Goal: Task Accomplishment & Management: Manage account settings

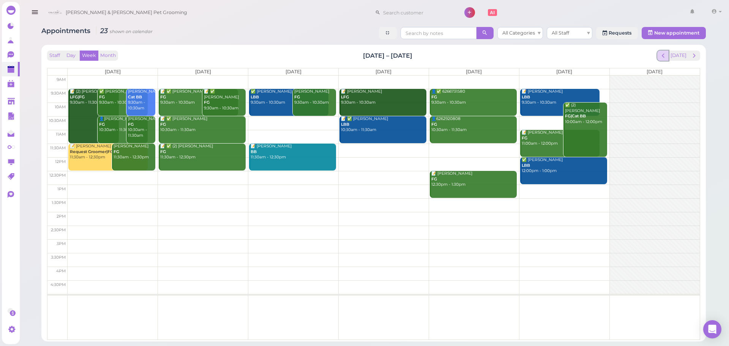
click at [666, 58] on span "prev" at bounding box center [663, 55] width 7 height 7
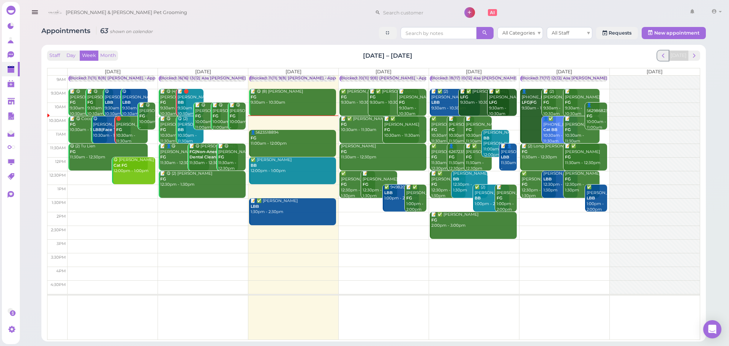
click at [666, 58] on span "prev" at bounding box center [663, 55] width 7 height 7
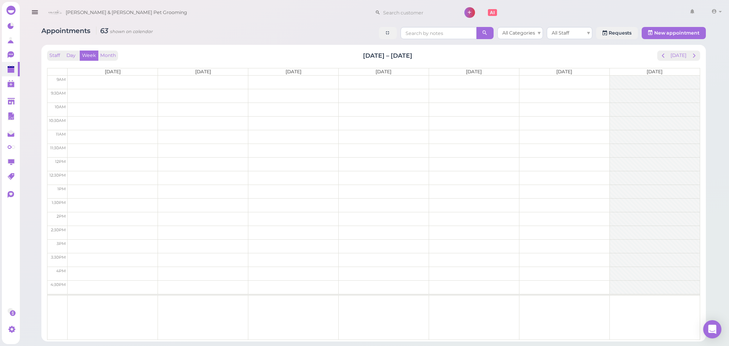
click at [666, 58] on span "prev" at bounding box center [663, 55] width 7 height 7
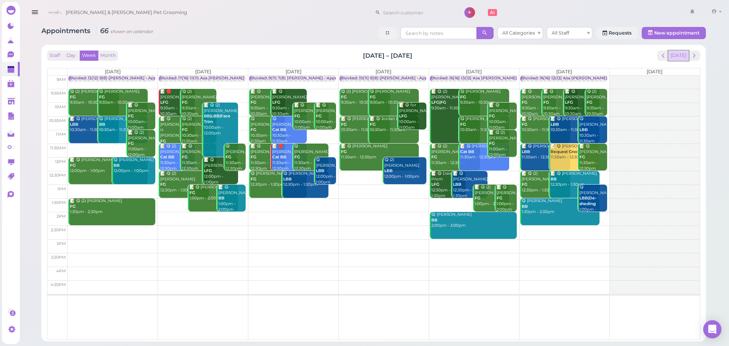
click at [682, 56] on button "[DATE]" at bounding box center [678, 56] width 21 height 10
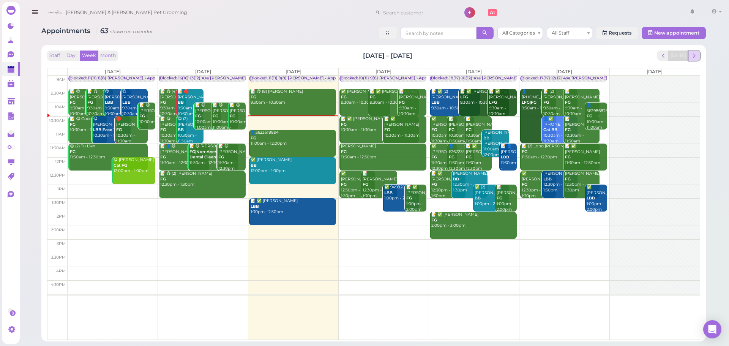
click at [692, 56] on span "next" at bounding box center [694, 55] width 7 height 7
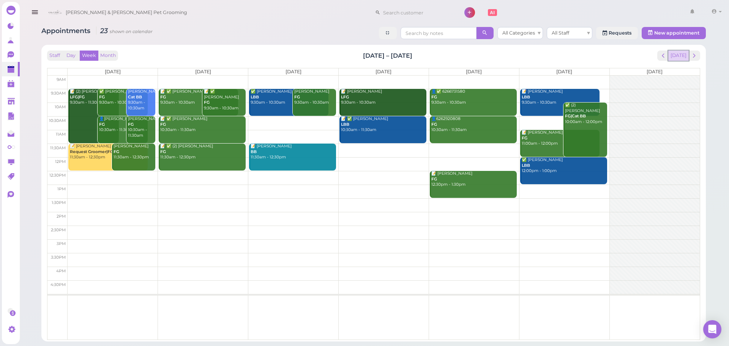
click at [681, 55] on button "[DATE]" at bounding box center [678, 56] width 21 height 10
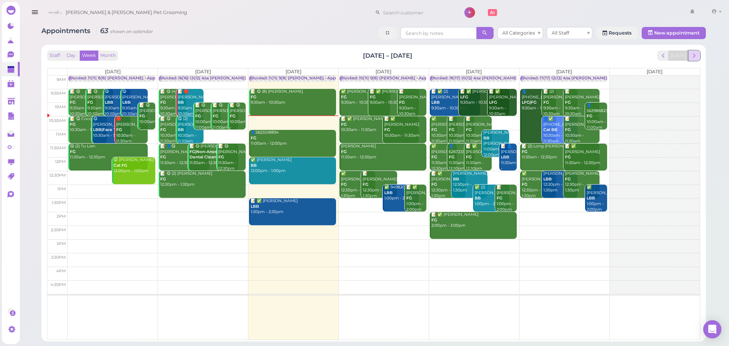
click at [693, 56] on span "next" at bounding box center [694, 55] width 7 height 7
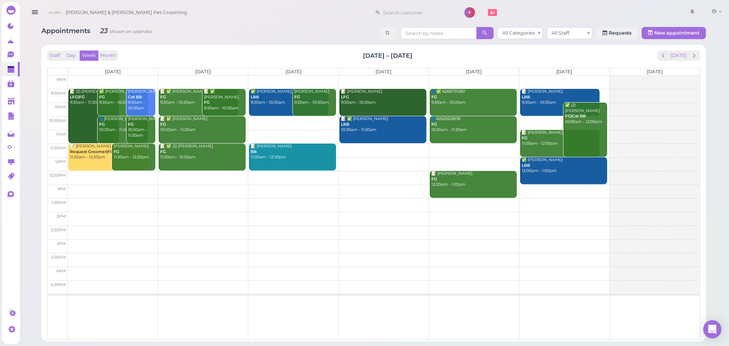
click at [131, 174] on td at bounding box center [384, 178] width 632 height 14
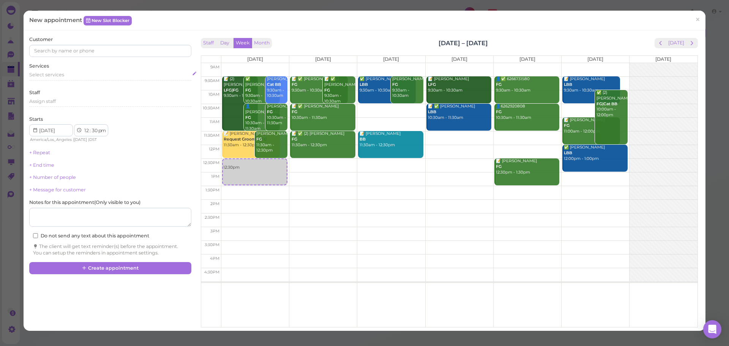
click at [84, 77] on div "Select services" at bounding box center [110, 74] width 162 height 7
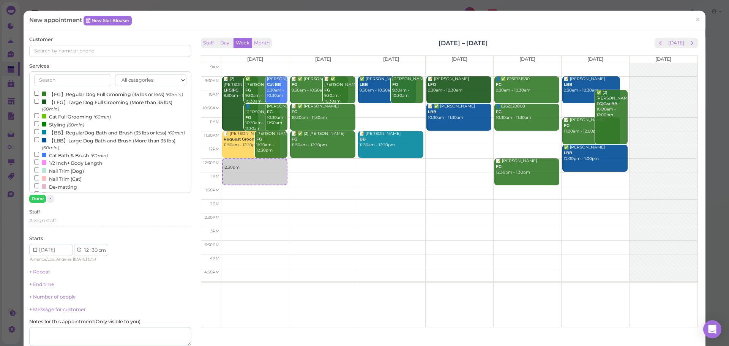
click at [76, 96] on label "【FG】Regular Dog Full Grooming (35 lbs or less) (60min)" at bounding box center [108, 94] width 149 height 8
click at [39, 96] on input "【FG】Regular Dog Full Grooming (35 lbs or less) (60min)" at bounding box center [36, 93] width 5 height 5
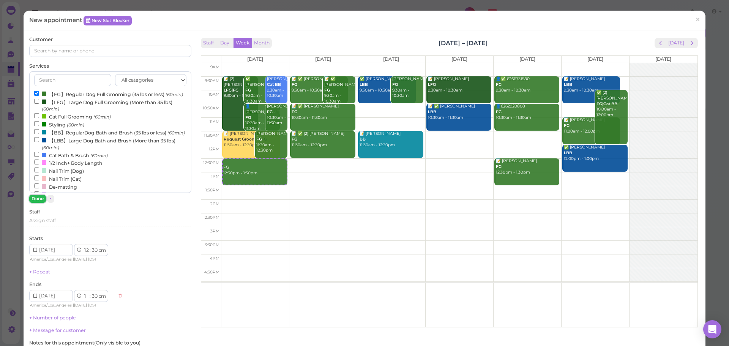
click at [40, 199] on button "Done" at bounding box center [37, 199] width 17 height 8
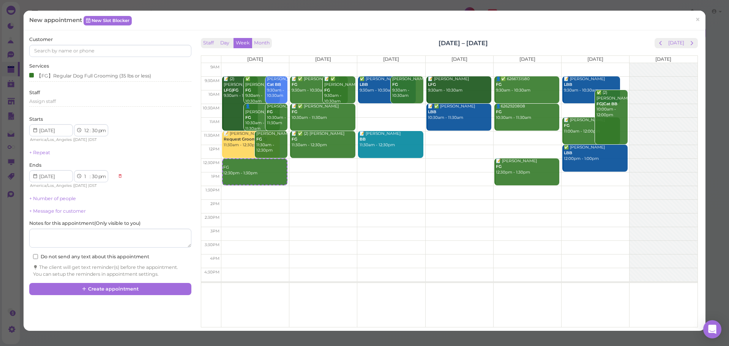
drag, startPoint x: 113, startPoint y: 41, endPoint x: 111, endPoint y: 50, distance: 8.8
click at [112, 46] on div "Customer" at bounding box center [110, 46] width 162 height 21
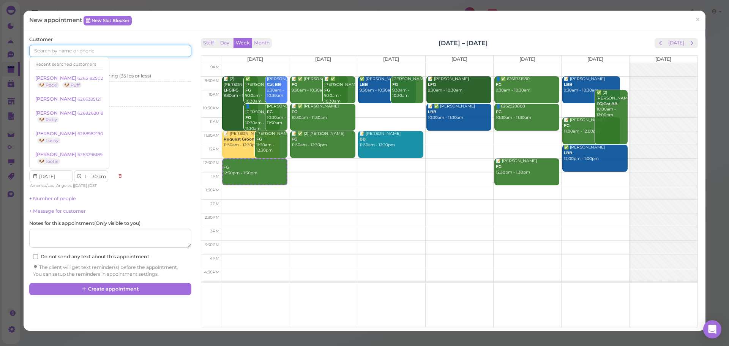
click at [111, 50] on input at bounding box center [110, 51] width 162 height 12
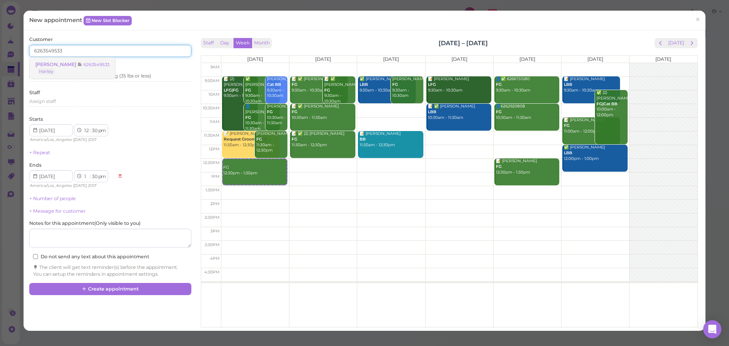
type input "6263549533"
click at [84, 64] on small "6263549533" at bounding box center [97, 64] width 26 height 5
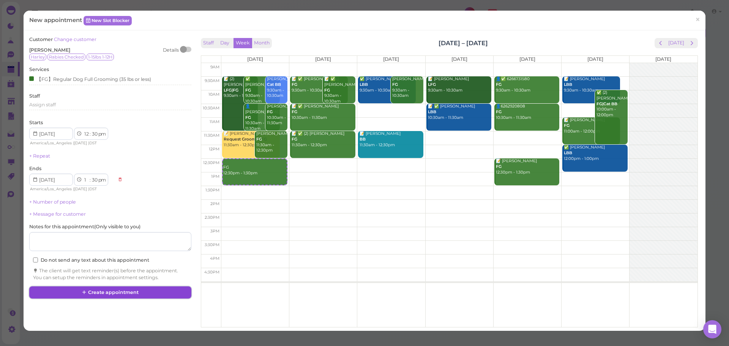
click at [132, 298] on button "Create appointment" at bounding box center [110, 292] width 162 height 12
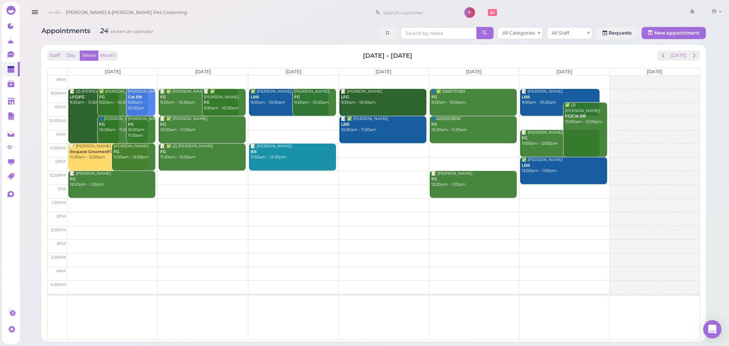
click at [674, 49] on div "Staff Day Week Month Aug 25 – 31, 2025 Today Mon 8/25 Tue 8/26 Wed 8/27 Thu 8/2…" at bounding box center [373, 193] width 657 height 289
click at [674, 51] on button "[DATE]" at bounding box center [678, 56] width 21 height 10
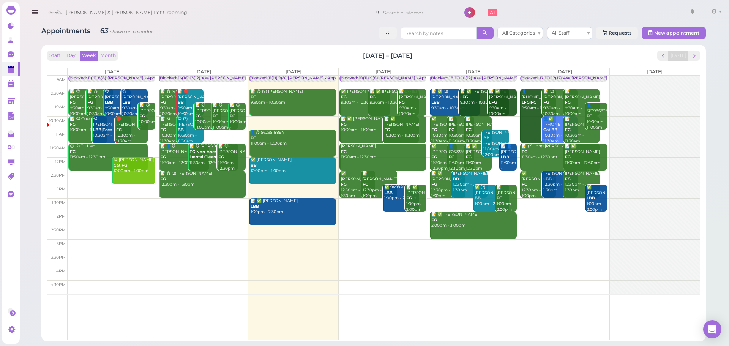
click at [267, 17] on div "Cody & Miley Pet Grooming 1 Account Billings" at bounding box center [384, 13] width 680 height 22
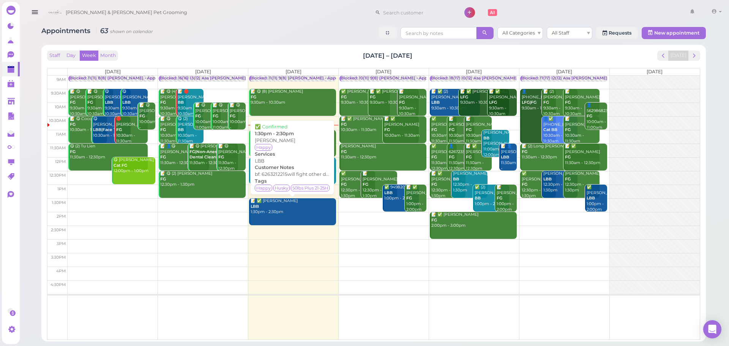
click at [289, 219] on link "📝 ✅ Shelly Huang LBB 1:30pm - 2:30pm" at bounding box center [292, 211] width 87 height 27
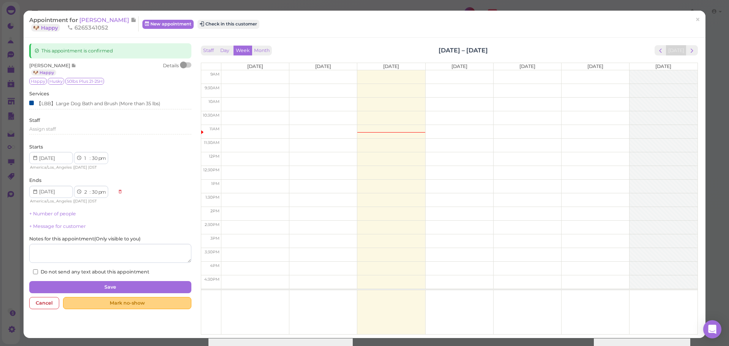
click at [154, 307] on div "Mark no-show" at bounding box center [127, 303] width 128 height 12
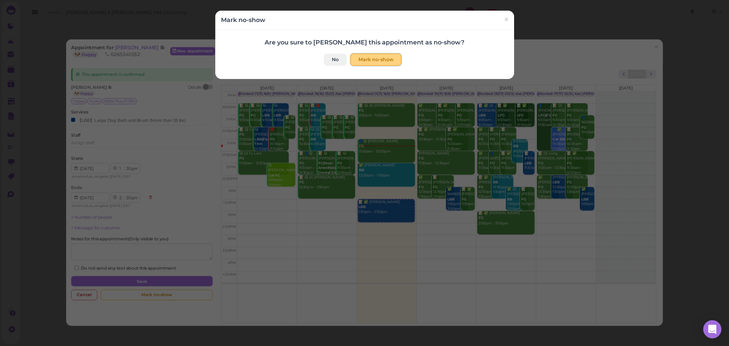
click at [375, 57] on button "Mark no-show" at bounding box center [375, 60] width 51 height 12
checkbox input "true"
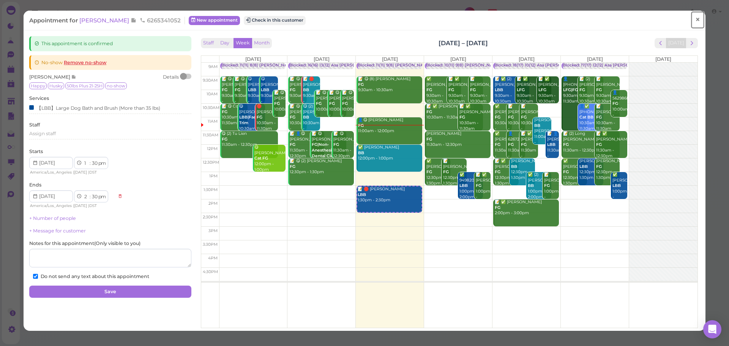
click at [696, 20] on link "×" at bounding box center [698, 20] width 14 height 18
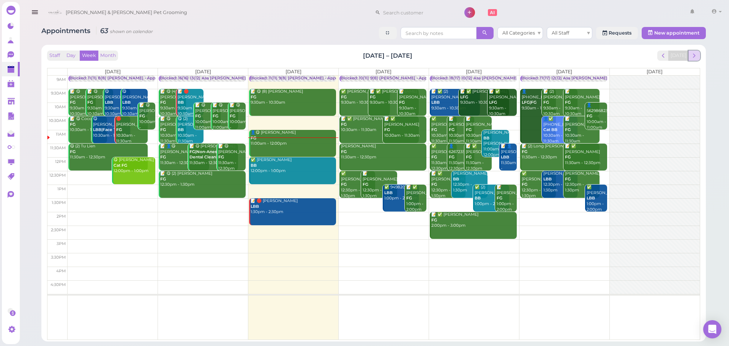
click at [696, 53] on span "next" at bounding box center [694, 55] width 7 height 7
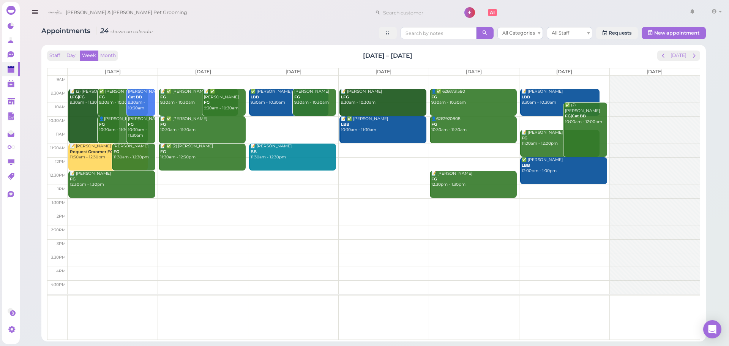
click at [385, 201] on td at bounding box center [384, 205] width 632 height 14
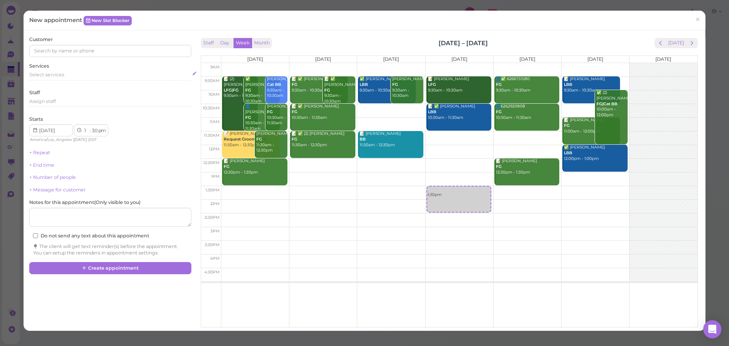
click at [61, 73] on span "Select services" at bounding box center [46, 75] width 35 height 6
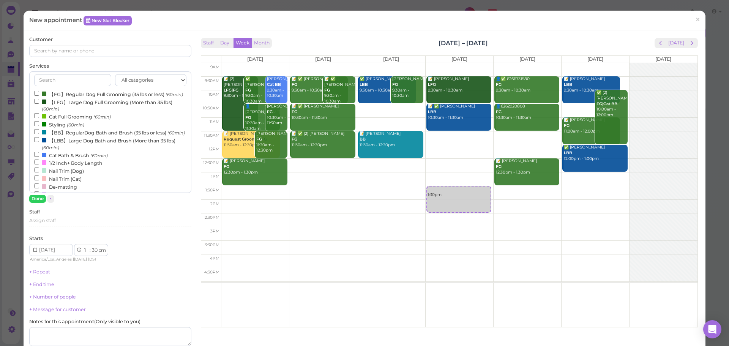
click at [54, 151] on label "【LBB】Large Dog Bath and Brush (More than 35 lbs) (60min)" at bounding box center [110, 143] width 152 height 15
click at [39, 142] on input "【LBB】Large Dog Bath and Brush (More than 35 lbs) (60min)" at bounding box center [36, 139] width 5 height 5
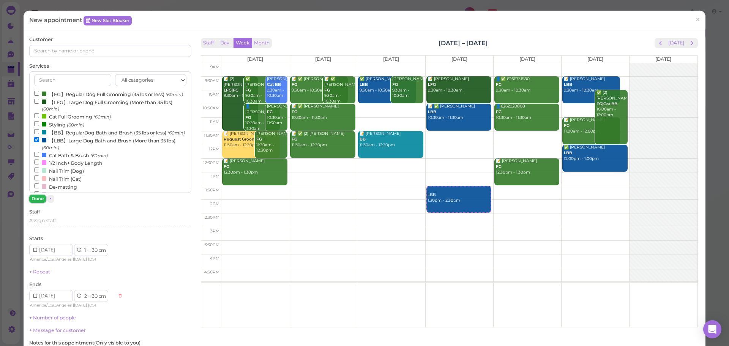
click at [40, 197] on button "Done" at bounding box center [37, 199] width 17 height 8
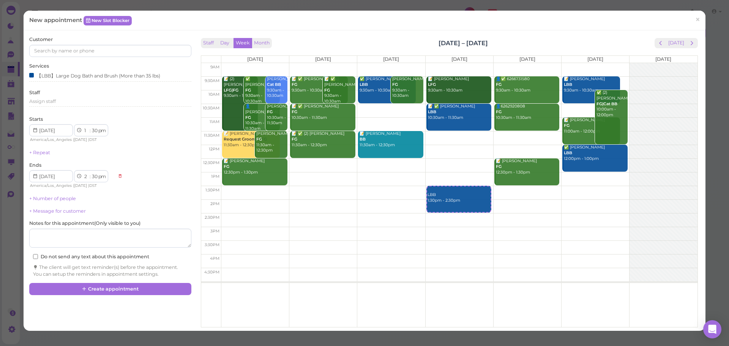
click at [84, 44] on div "Customer" at bounding box center [110, 46] width 162 height 21
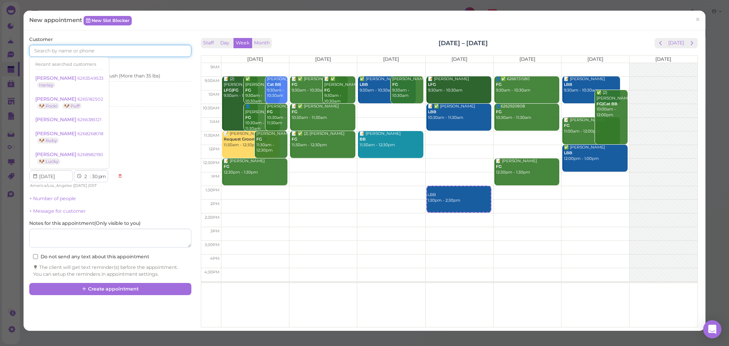
click at [86, 48] on input at bounding box center [110, 51] width 162 height 12
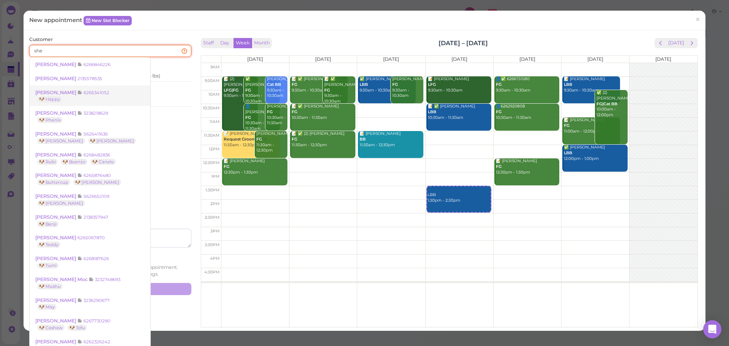
type input "she"
click at [88, 85] on link "Shelly Huang 6265341052 🐶 Happy" at bounding box center [90, 95] width 121 height 21
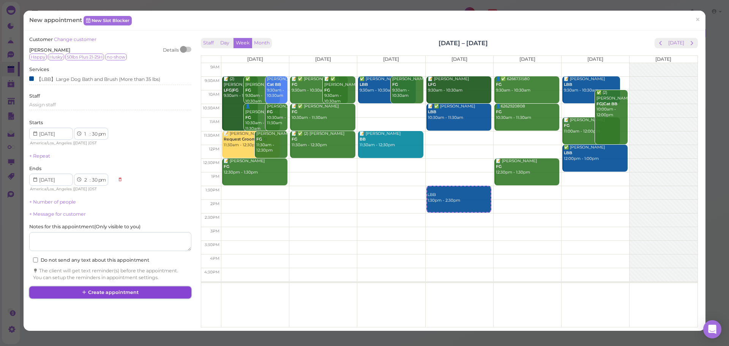
click at [121, 297] on button "Create appointment" at bounding box center [110, 292] width 162 height 12
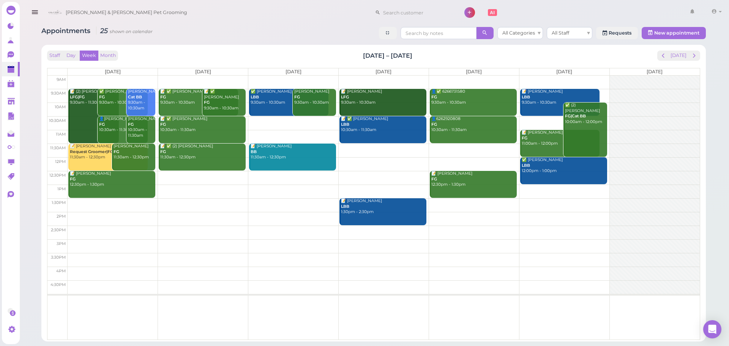
click at [186, 174] on td at bounding box center [384, 178] width 632 height 14
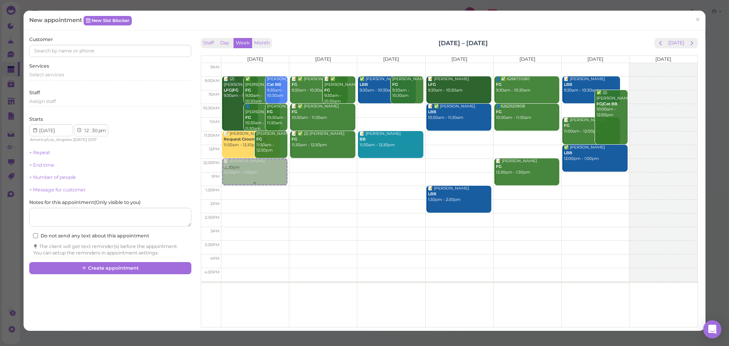
drag, startPoint x: 329, startPoint y: 166, endPoint x: 260, endPoint y: 167, distance: 69.1
click at [260, 63] on tr "12:30pm 📝 (2) Nancy Landaverde LFG|FG 9:30am - 11:30am ✅ De Gonzalez FG 9:30am …" at bounding box center [449, 63] width 496 height 0
type input "2025-08-25"
click at [40, 73] on span "Select services" at bounding box center [46, 75] width 35 height 6
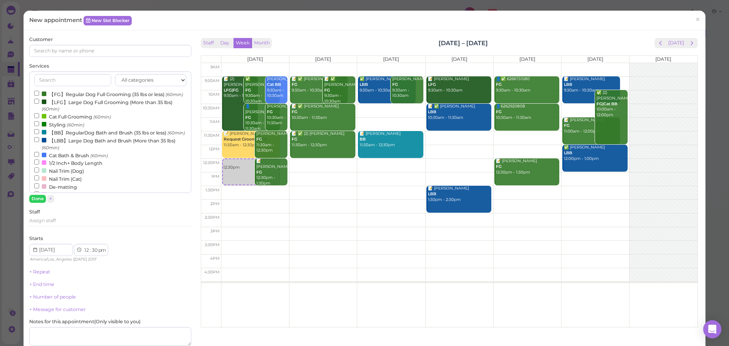
click at [67, 136] on label "【BB】RegularDog Bath and Brush (35 lbs or less) (60min)" at bounding box center [109, 132] width 151 height 8
click at [39, 134] on input "【BB】RegularDog Bath and Brush (35 lbs or less) (60min)" at bounding box center [36, 131] width 5 height 5
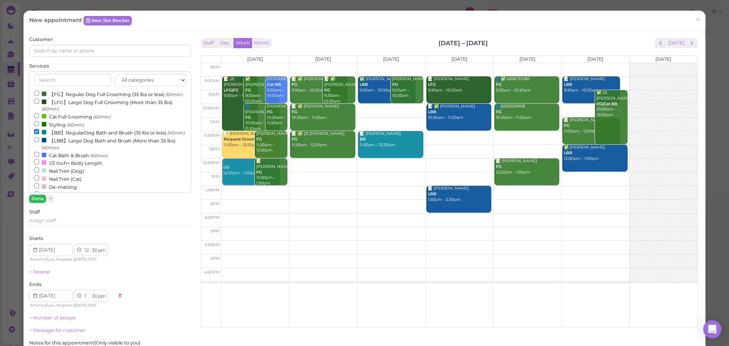
click at [36, 197] on button "Done" at bounding box center [37, 199] width 17 height 8
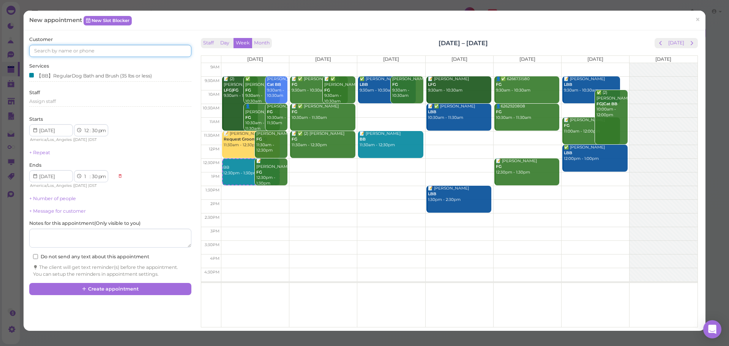
click at [74, 49] on input at bounding box center [110, 51] width 162 height 12
type input "3233654005"
drag, startPoint x: 83, startPoint y: 61, endPoint x: 87, endPoint y: 60, distance: 3.8
click at [86, 61] on link "Kim Sahagian 3233654005 🐶 Diesel" at bounding box center [70, 67] width 80 height 21
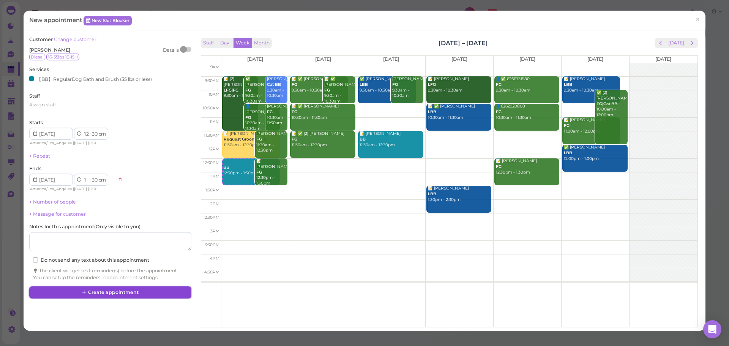
click at [150, 295] on button "Create appointment" at bounding box center [110, 292] width 162 height 12
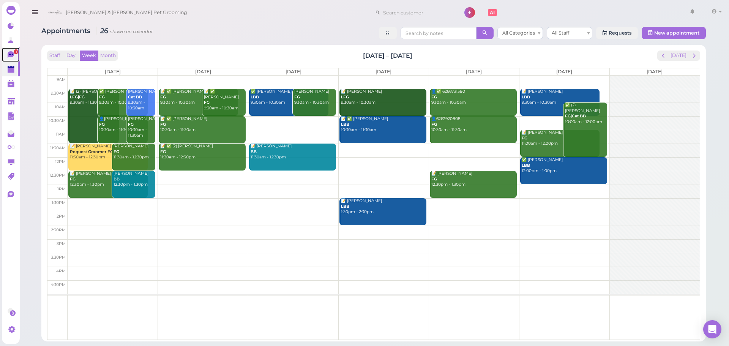
click at [4, 55] on link "1" at bounding box center [11, 54] width 18 height 14
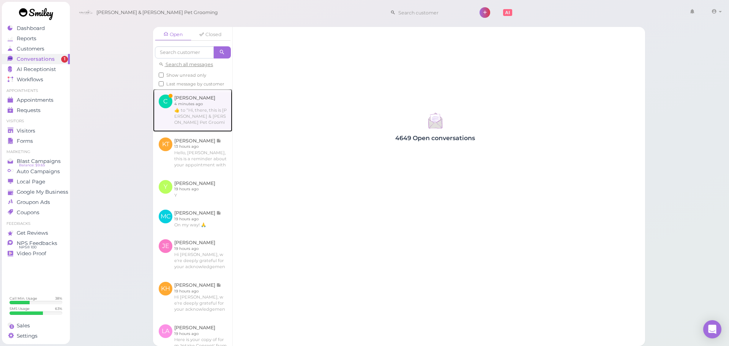
drag, startPoint x: 201, startPoint y: 130, endPoint x: 181, endPoint y: 126, distance: 20.4
click at [201, 130] on link at bounding box center [192, 110] width 79 height 43
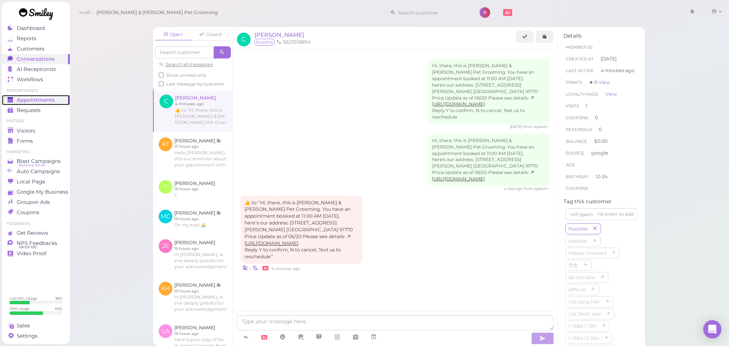
click at [52, 101] on span "Appointments" at bounding box center [36, 100] width 38 height 6
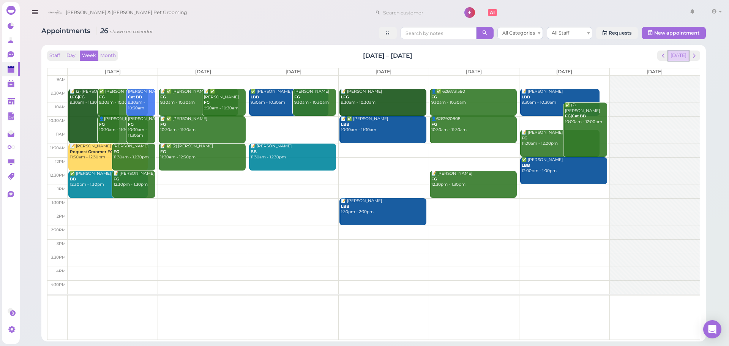
click at [675, 52] on button "[DATE]" at bounding box center [678, 56] width 21 height 10
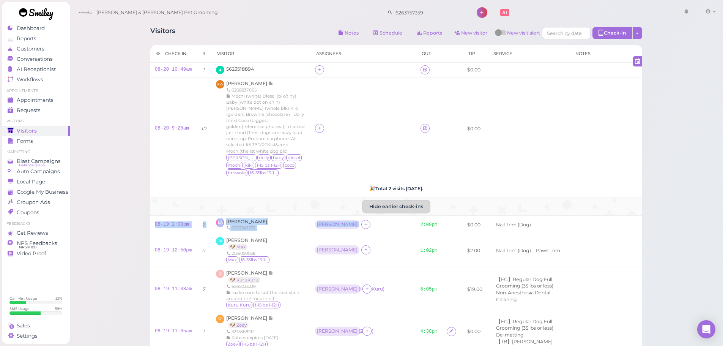
click at [417, 207] on button "Hide earlier check-ins" at bounding box center [396, 207] width 67 height 12
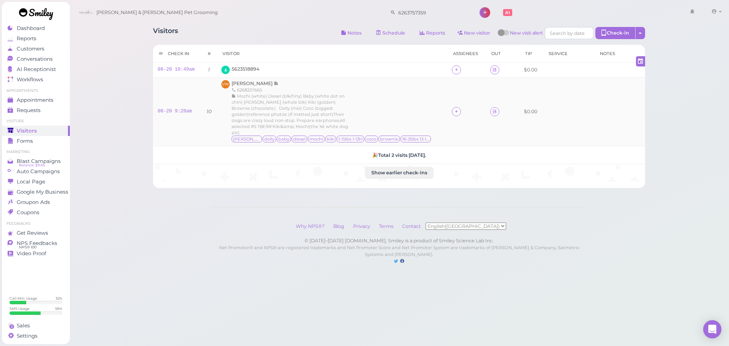
click at [376, 101] on div "[PERSON_NAME] 6268237665 Mochi (white) Diesel (blk/tiny) Baby (white dot on chi…" at bounding box center [332, 111] width 200 height 63
click at [343, 97] on div "Mochi (white) Diesel (blk/tiny) Baby (white dot on chin) [PERSON_NAME] (whole b…" at bounding box center [291, 114] width 118 height 43
click at [373, 113] on div "[PERSON_NAME] 6268237665 Mochi (white) Diesel (blk/tiny) Baby (white dot on chi…" at bounding box center [332, 111] width 200 height 63
click at [213, 225] on div "Why NPS®? Blog Privacy Terms Contact English([GEOGRAPHIC_DATA]) 简体中文" at bounding box center [399, 226] width 376 height 22
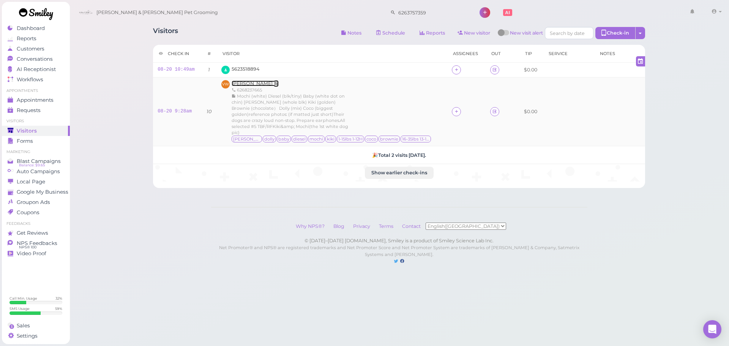
click at [246, 81] on span "[PERSON_NAME]" at bounding box center [253, 84] width 42 height 6
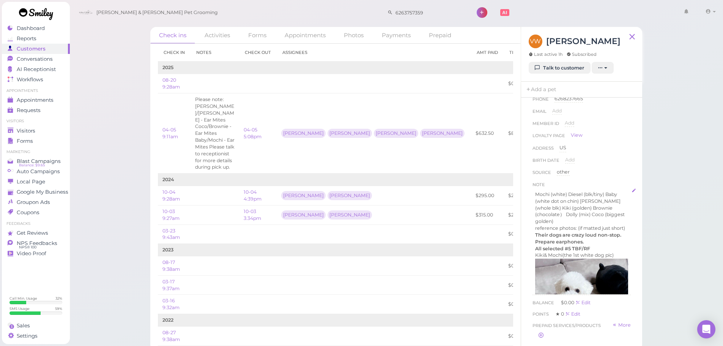
click at [606, 245] on p "Their dogs are crazy loud non-stop. Prepare earphones." at bounding box center [581, 239] width 93 height 14
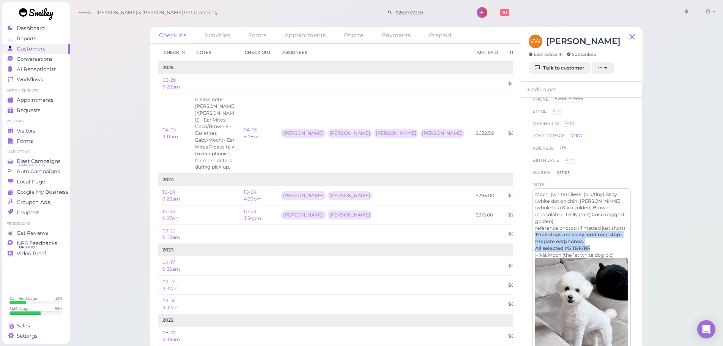
drag, startPoint x: 598, startPoint y: 254, endPoint x: 532, endPoint y: 241, distance: 67.4
click at [561, 242] on strong "Their dogs are crazy loud non-stop. Prepare earphones." at bounding box center [578, 238] width 87 height 13
click at [583, 244] on strong "Their dogs are crazy loud non-stop. Prepare earphones." at bounding box center [578, 238] width 87 height 13
click at [588, 245] on p "Their dogs are crazy loud non-stop. Prepare earphones." at bounding box center [581, 238] width 93 height 14
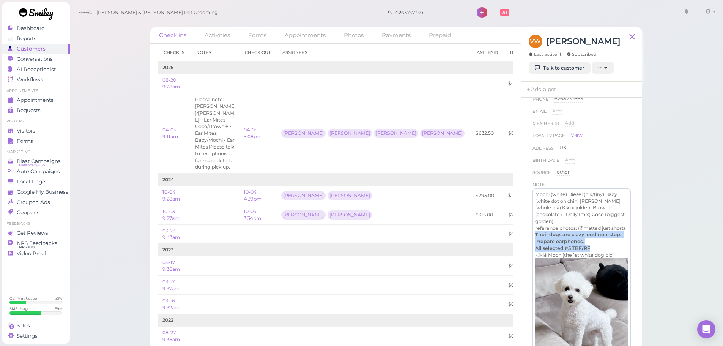
click at [588, 245] on p "Their dogs are crazy loud non-stop. Prepare earphones." at bounding box center [581, 238] width 93 height 14
click at [585, 245] on p "Their dogs are crazy loud non-stop. Prepare earphones." at bounding box center [581, 238] width 93 height 14
drag, startPoint x: 585, startPoint y: 248, endPoint x: 535, endPoint y: 246, distance: 49.8
click at [535, 245] on p "Their dogs are crazy loud non-stop. Prepare earphones." at bounding box center [581, 238] width 93 height 14
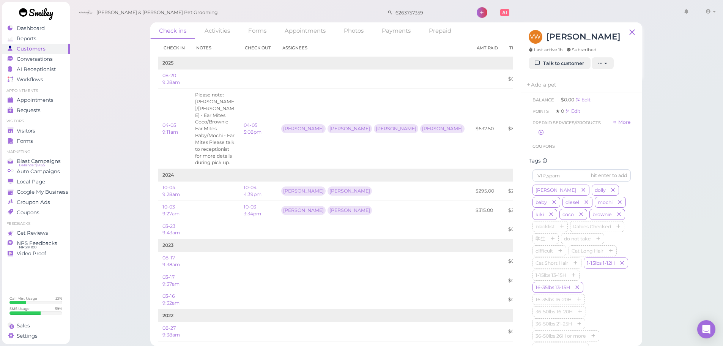
scroll to position [911, 0]
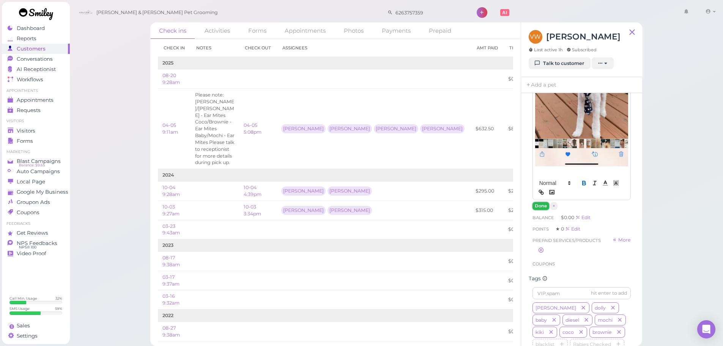
click at [542, 202] on button "Done" at bounding box center [541, 206] width 17 height 8
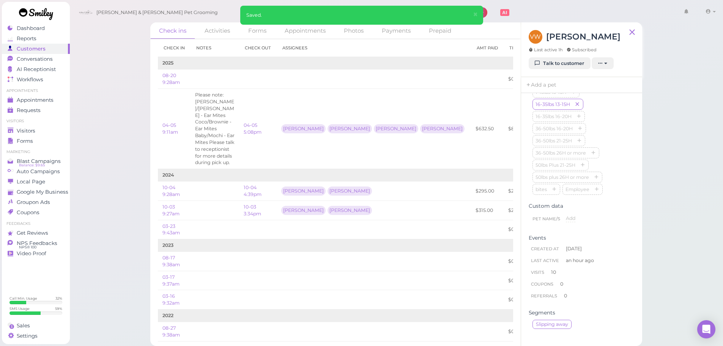
scroll to position [167, 0]
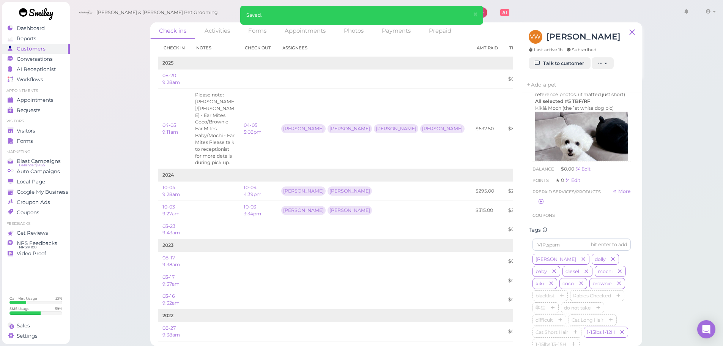
click at [660, 226] on div "Check ins Activities Forms Appointments Photos Payments Prepaid Check in Notes …" at bounding box center [396, 170] width 654 height 350
click at [60, 128] on div "Visitors" at bounding box center [35, 131] width 55 height 6
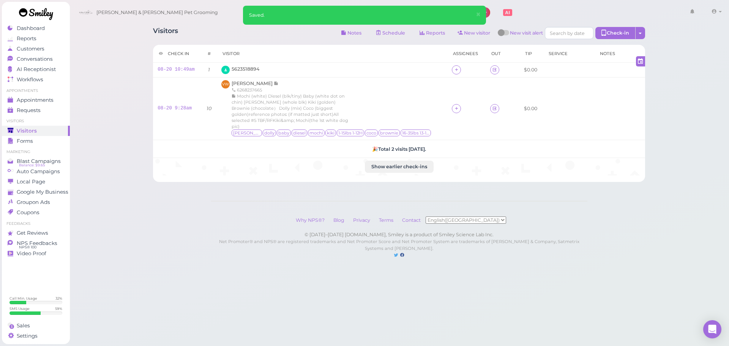
click at [218, 41] on div "Visitors Notes Schedule Reports New visitor New visit alert Check-in Customer c…" at bounding box center [399, 34] width 492 height 14
click at [247, 69] on span "5623518894" at bounding box center [246, 69] width 28 height 6
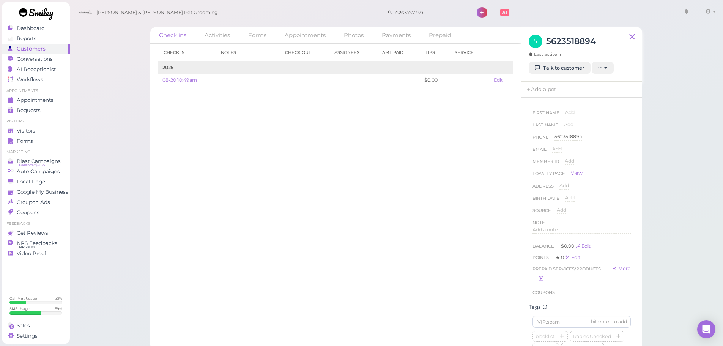
click at [191, 158] on div "Check in Notes Check out Assignees Amt Paid Tips Service 2025 08-20 10:49am $0.…" at bounding box center [335, 195] width 371 height 302
click at [34, 132] on span "Visitors" at bounding box center [27, 131] width 20 height 6
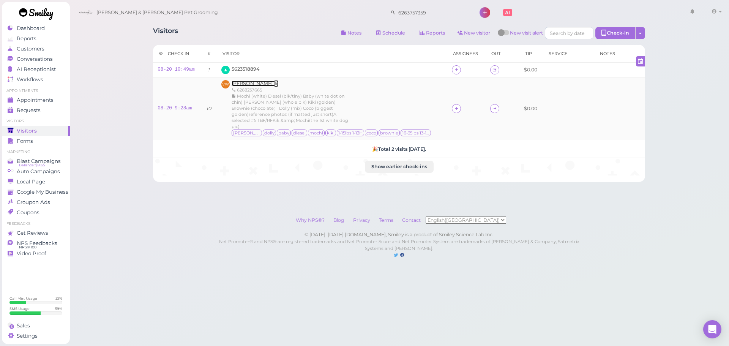
click at [246, 82] on span "[PERSON_NAME]" at bounding box center [253, 84] width 42 height 6
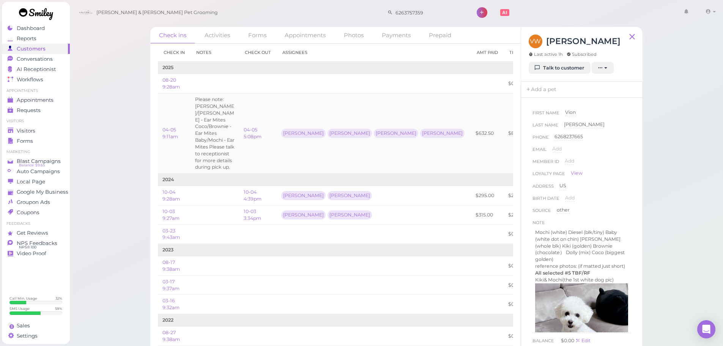
click at [504, 121] on td "$82.50" at bounding box center [516, 133] width 25 height 80
click at [40, 132] on div "Visitors" at bounding box center [35, 131] width 55 height 6
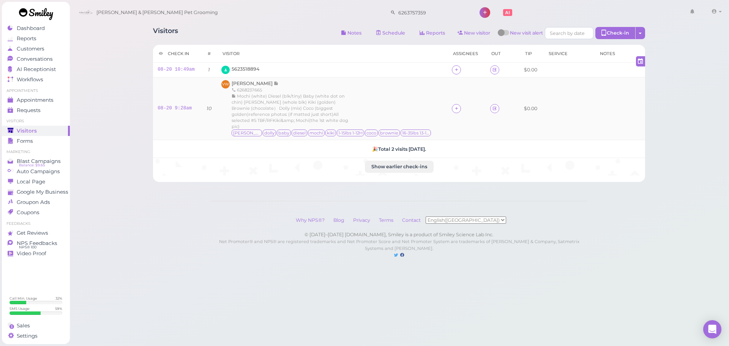
click at [314, 77] on td "VW [PERSON_NAME] 6268237665 Mochi (white) Diesel (blk/tiny) Baby (white dot on …" at bounding box center [332, 108] width 231 height 63
click at [240, 69] on span "5623518894" at bounding box center [246, 69] width 28 height 6
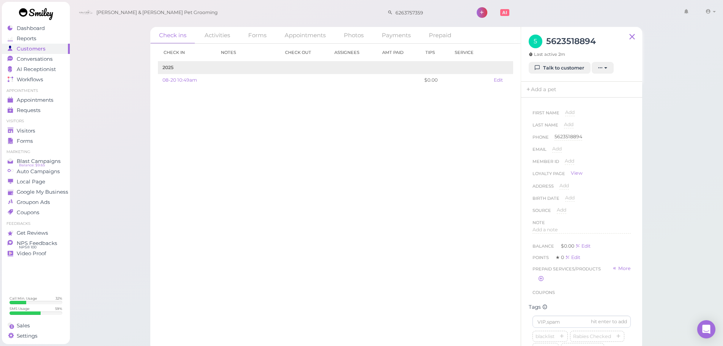
click at [431, 317] on div "Check in Notes Check out Assignees Amt Paid Tips Service 2025 08-20 10:49am $0.…" at bounding box center [335, 195] width 371 height 302
click at [613, 243] on div "blacklist Rabies Checked 学生 do not take difficult Cat Long Hair Cat Short Hair …" at bounding box center [582, 220] width 98 height 158
click at [614, 242] on div "blacklist Rabies Checked 学生 do not take difficult Cat Long Hair Cat Short Hair …" at bounding box center [582, 182] width 98 height 158
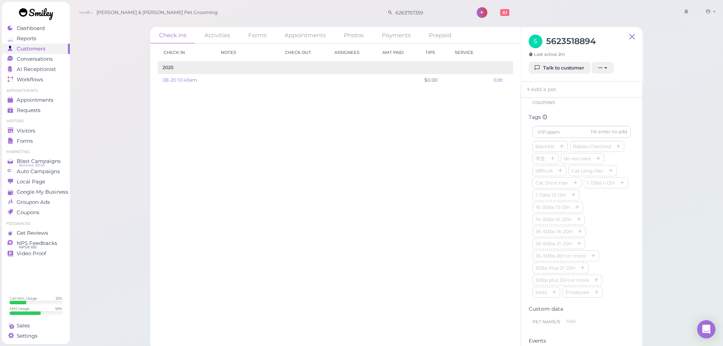
click at [622, 254] on div "blacklist Rabies Checked 学生 do not take difficult Cat Long Hair Cat Short Hair …" at bounding box center [582, 220] width 98 height 158
click at [668, 230] on div "Check ins Activities Forms Appointments Photos Payments Prepaid Check in Notes …" at bounding box center [396, 175] width 654 height 350
click at [408, 184] on div "Check in Notes Check out Assignees Amt Paid Tips Service 2025 08-20 10:49am $0.…" at bounding box center [335, 195] width 371 height 302
click at [404, 187] on div "Check in Notes Check out Assignees Amt Paid Tips Service 2025 08-20 10:49am $0.…" at bounding box center [335, 195] width 371 height 302
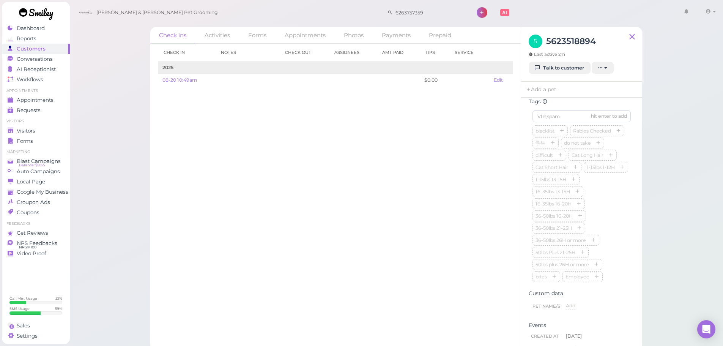
click at [423, 183] on div "Check in Notes Check out Assignees Amt Paid Tips Service 2025 08-20 10:49am $0.…" at bounding box center [335, 195] width 371 height 302
drag, startPoint x: 424, startPoint y: 183, endPoint x: 426, endPoint y: 189, distance: 6.8
click at [424, 183] on div "Check in Notes Check out Assignees Amt Paid Tips Service 2025 08-20 10:49am $0.…" at bounding box center [335, 195] width 371 height 302
click at [426, 221] on div "Check in Notes Check out Assignees Amt Paid Tips Service 2025 08-20 10:49am $0.…" at bounding box center [335, 195] width 371 height 302
click at [186, 134] on div "Check in Notes Check out Assignees Amt Paid Tips Service 2025 08-20 10:49am $0.…" at bounding box center [335, 195] width 371 height 302
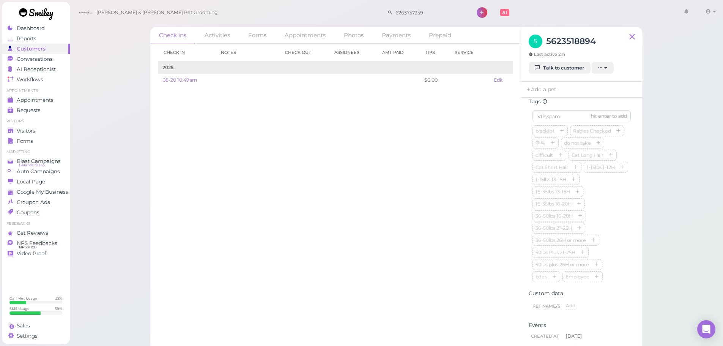
click at [237, 199] on div "Check in Notes Check out Assignees Amt Paid Tips Service 2025 08-20 10:49am $0.…" at bounding box center [335, 195] width 371 height 302
click at [339, 193] on div "Check in Notes Check out Assignees Amt Paid Tips Service 2025 08-20 10:49am $0.…" at bounding box center [335, 195] width 371 height 302
click at [387, 164] on div "Check in Notes Check out Assignees Amt Paid Tips Service 2025 08-20 10:49am $0.…" at bounding box center [335, 195] width 371 height 302
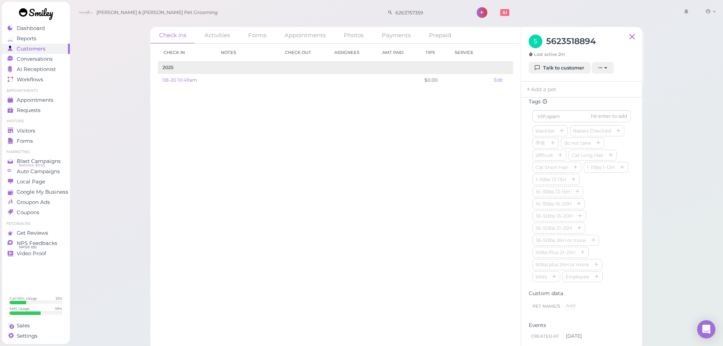
click at [444, 238] on div "Check in Notes Check out Assignees Amt Paid Tips Service 2025 08-20 10:49am $0.…" at bounding box center [335, 195] width 371 height 302
click at [609, 213] on div "blacklist Rabies Checked 学生 do not take difficult Cat Long Hair Cat Short Hair …" at bounding box center [582, 204] width 98 height 158
click at [473, 223] on div "Check in Notes Check out Assignees Amt Paid Tips Service 2025 08-20 10:49am $0.…" at bounding box center [335, 195] width 371 height 302
click at [330, 219] on div "Check in Notes Check out Assignees Amt Paid Tips Service 2025 08-20 10:49am $0.…" at bounding box center [335, 195] width 371 height 302
click at [321, 215] on div "Check in Notes Check out Assignees Amt Paid Tips Service 2025 08-20 10:49am $0.…" at bounding box center [335, 195] width 371 height 302
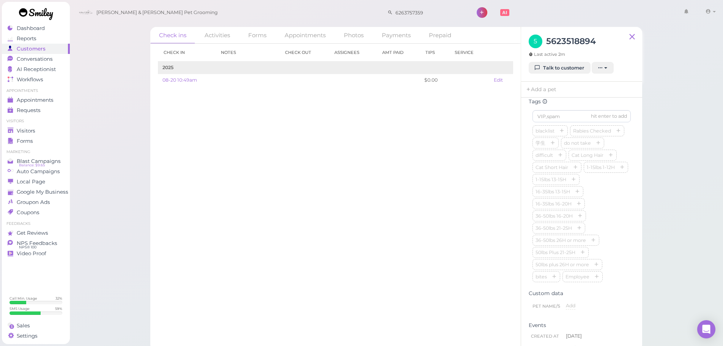
click at [362, 212] on div "Check in Notes Check out Assignees Amt Paid Tips Service 2025 08-20 10:49am $0.…" at bounding box center [335, 195] width 371 height 302
click at [613, 199] on div "blacklist Rabies Checked 学生 do not take difficult Cat Long Hair Cat Short Hair …" at bounding box center [582, 204] width 98 height 158
click at [609, 205] on div "blacklist Rabies Checked 学生 do not take difficult Cat Long Hair Cat Short Hair …" at bounding box center [582, 204] width 98 height 158
click at [609, 215] on div "blacklist Rabies Checked 学生 do not take difficult Cat Long Hair Cat Short Hair …" at bounding box center [582, 204] width 98 height 158
click at [367, 197] on div "Check in Notes Check out Assignees Amt Paid Tips Service 2025 08-20 10:49am $0.…" at bounding box center [335, 195] width 371 height 302
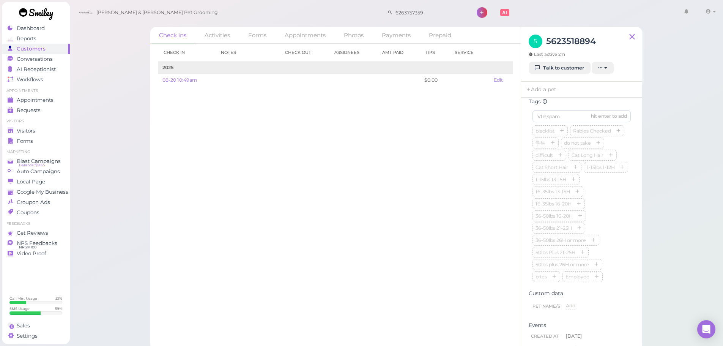
click at [362, 199] on div "Check in Notes Check out Assignees Amt Paid Tips Service 2025 08-20 10:49am $0.…" at bounding box center [335, 195] width 371 height 302
click at [215, 179] on div "Check in Notes Check out Assignees Amt Paid Tips Service 2025 08-20 10:49am $0.…" at bounding box center [335, 195] width 371 height 302
click at [609, 201] on div "blacklist Rabies Checked 学生 do not take difficult Cat Long Hair Cat Short Hair …" at bounding box center [582, 204] width 98 height 158
click at [575, 122] on input at bounding box center [582, 116] width 98 height 12
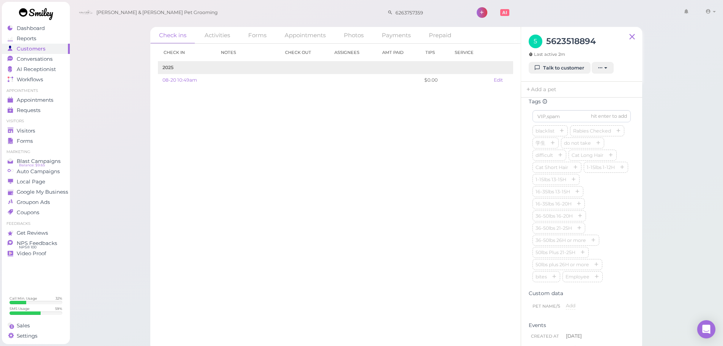
click at [599, 190] on div "blacklist Rabies Checked 学生 do not take difficult Cat Long Hair Cat Short Hair …" at bounding box center [582, 204] width 98 height 158
click at [566, 121] on input at bounding box center [582, 116] width 98 height 12
click at [554, 122] on input at bounding box center [582, 116] width 98 height 12
click at [567, 72] on link "Talk to customer" at bounding box center [560, 68] width 62 height 12
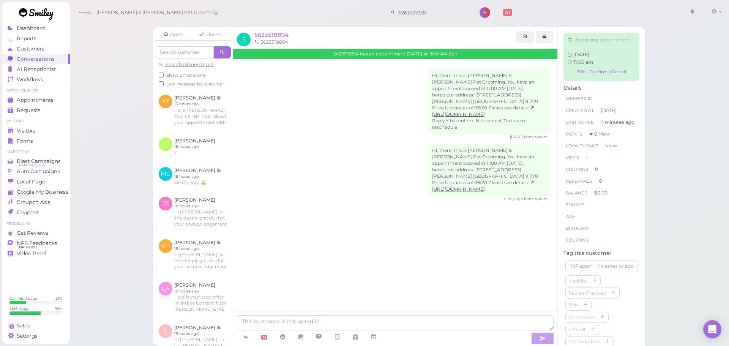
click at [436, 178] on div "Hi, there, this is [PERSON_NAME] & [PERSON_NAME] Pet Grooming. You have an appo…" at bounding box center [489, 170] width 122 height 53
drag, startPoint x: 436, startPoint y: 178, endPoint x: 379, endPoint y: 264, distance: 102.4
click at [436, 178] on div "Hi, there, this is [PERSON_NAME] & [PERSON_NAME] Pet Grooming. You have an appo…" at bounding box center [489, 170] width 122 height 53
click at [379, 271] on div "Hi, there, this is [PERSON_NAME] & [PERSON_NAME] Pet Grooming. You have an appo…" at bounding box center [395, 200] width 324 height 283
click at [370, 224] on div "Hi, there, this is [PERSON_NAME] & [PERSON_NAME] Pet Grooming. You have an appo…" at bounding box center [395, 150] width 324 height 182
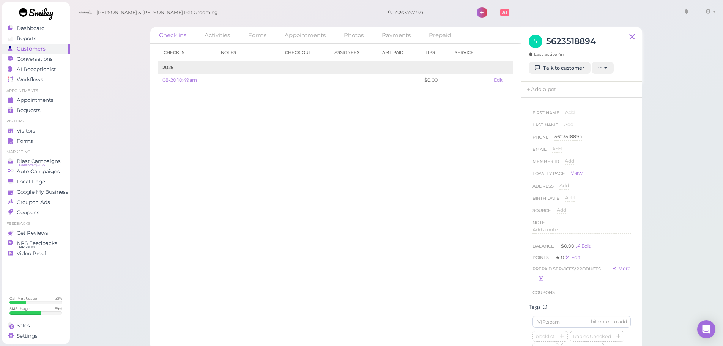
click at [370, 224] on div "Check in Notes Check out Assignees Amt Paid Tips Service 2025 08-20 10:49am $0.…" at bounding box center [335, 195] width 371 height 302
click at [431, 234] on div "Check in Notes Check out Assignees Amt Paid Tips Service 2025 08-20 10:49am $0.…" at bounding box center [335, 195] width 371 height 302
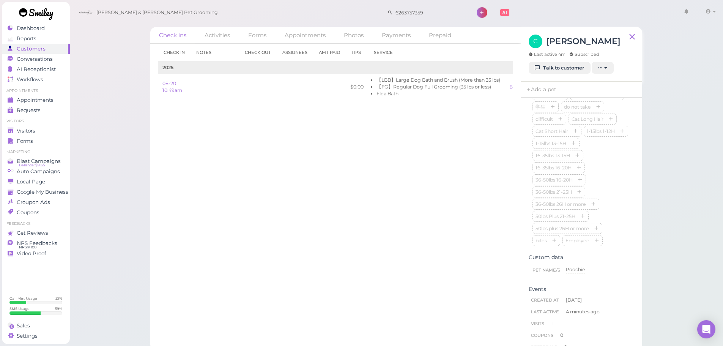
scroll to position [228, 0]
click at [560, 100] on input at bounding box center [582, 94] width 98 height 12
type input "Poochie"
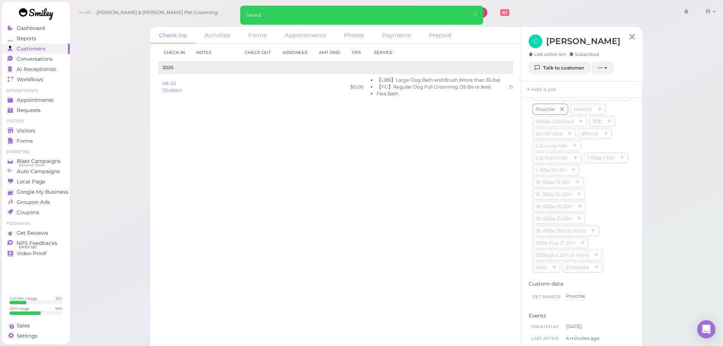
click at [433, 202] on div "Check in Notes Check out Assignees Amt Paid Tips Service 2025 08-20 10:49am $0.…" at bounding box center [335, 195] width 371 height 302
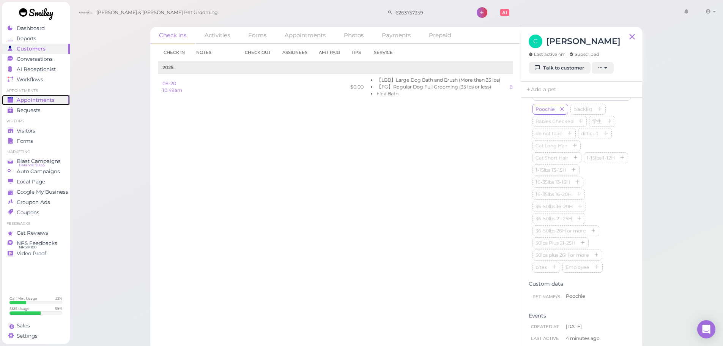
click at [53, 102] on span "Appointments" at bounding box center [36, 100] width 38 height 6
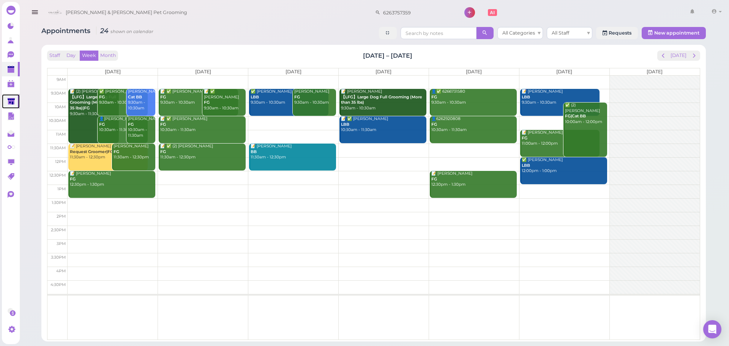
click at [4, 102] on link at bounding box center [11, 101] width 18 height 14
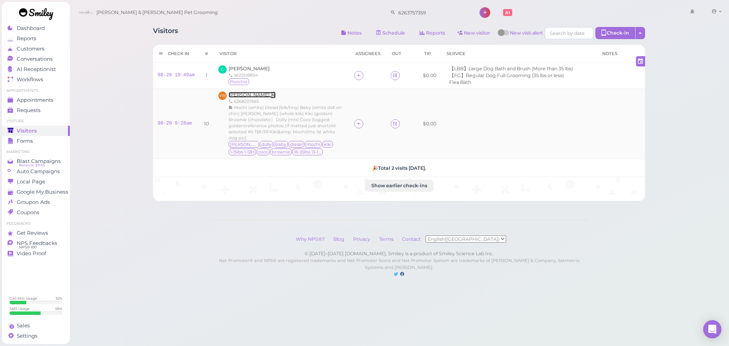
click at [246, 93] on span "[PERSON_NAME]" at bounding box center [250, 95] width 42 height 6
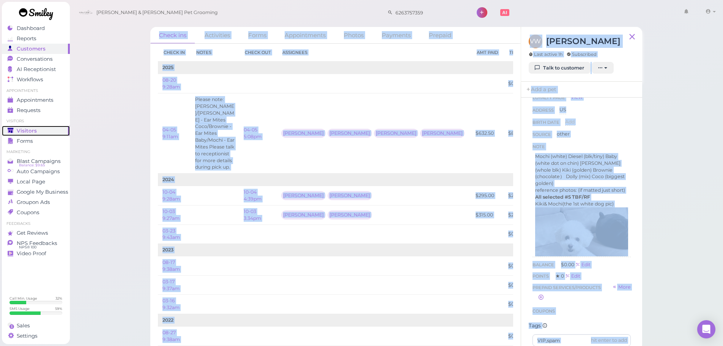
click at [3, 127] on link "Visitors" at bounding box center [36, 131] width 68 height 10
